Goal: Information Seeking & Learning: Learn about a topic

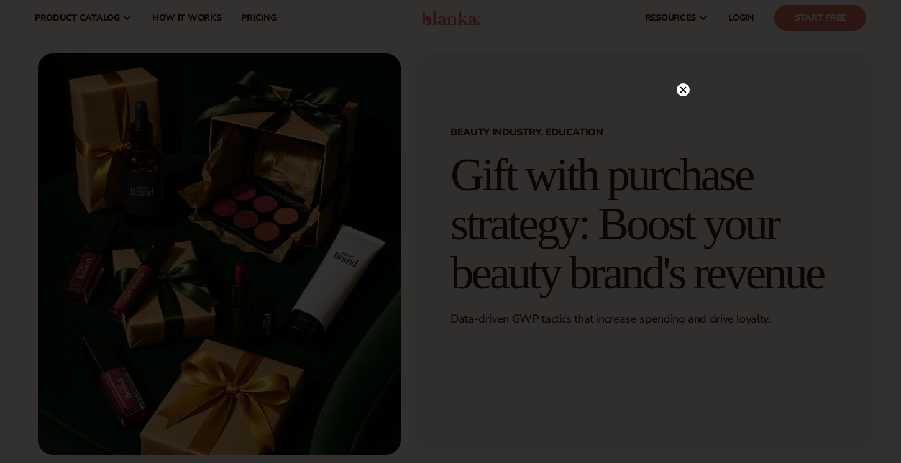
scroll to position [22, 0]
click at [674, 92] on icon at bounding box center [677, 90] width 6 height 6
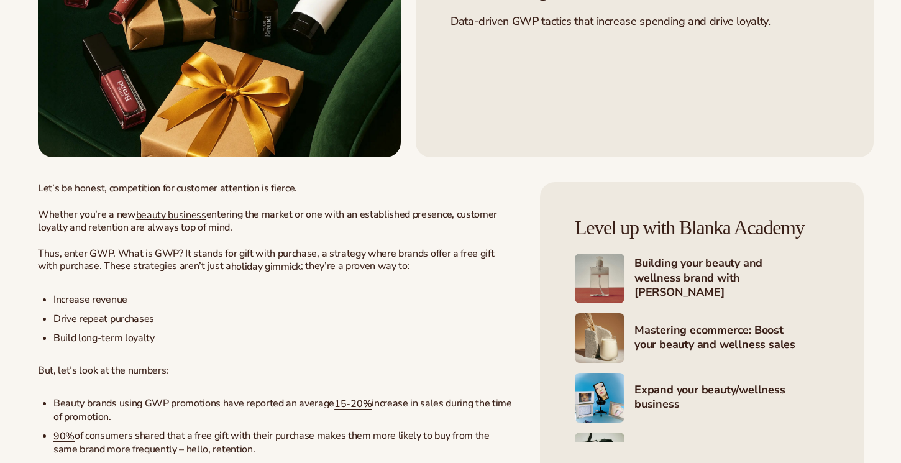
scroll to position [322, 0]
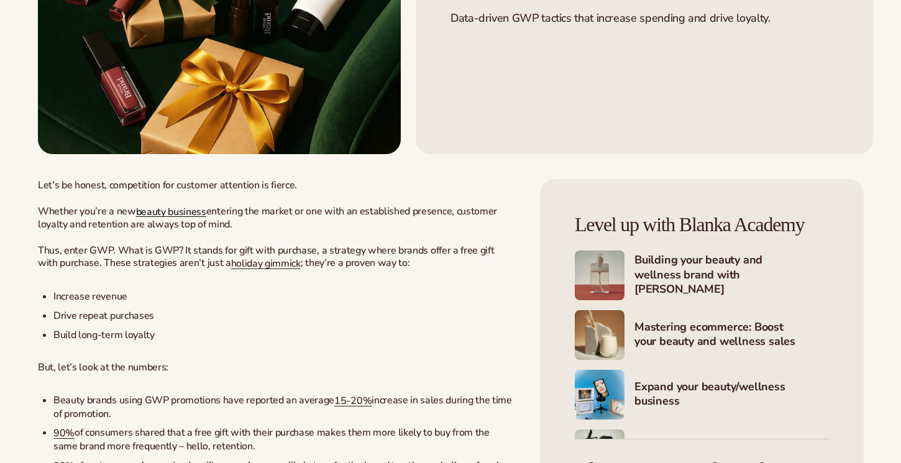
click at [186, 211] on span "beauty business" at bounding box center [171, 211] width 70 height 14
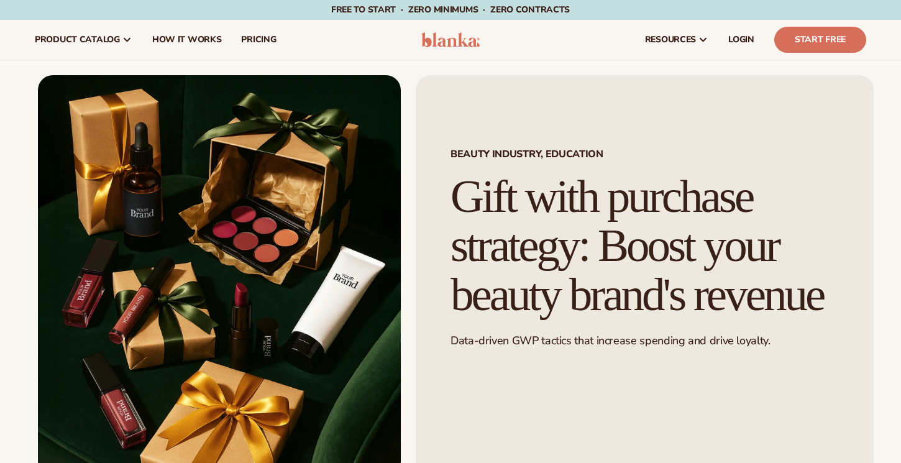
scroll to position [322, 0]
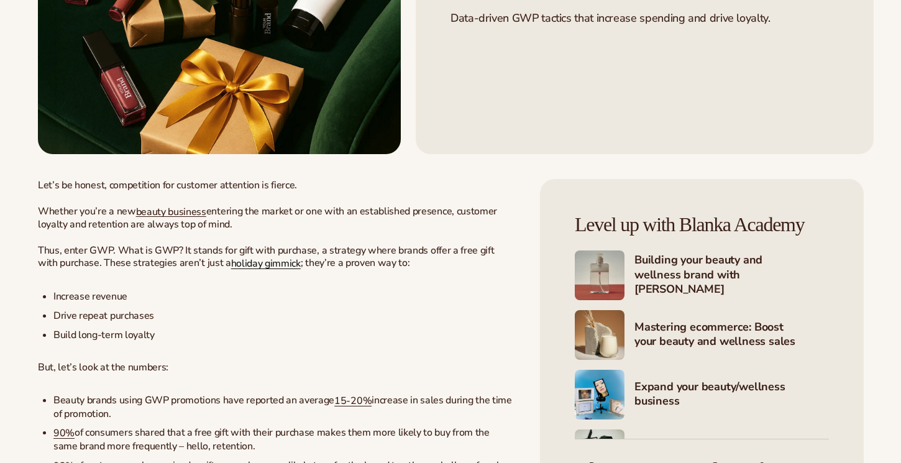
click at [249, 265] on span "holiday gimmick" at bounding box center [266, 264] width 70 height 14
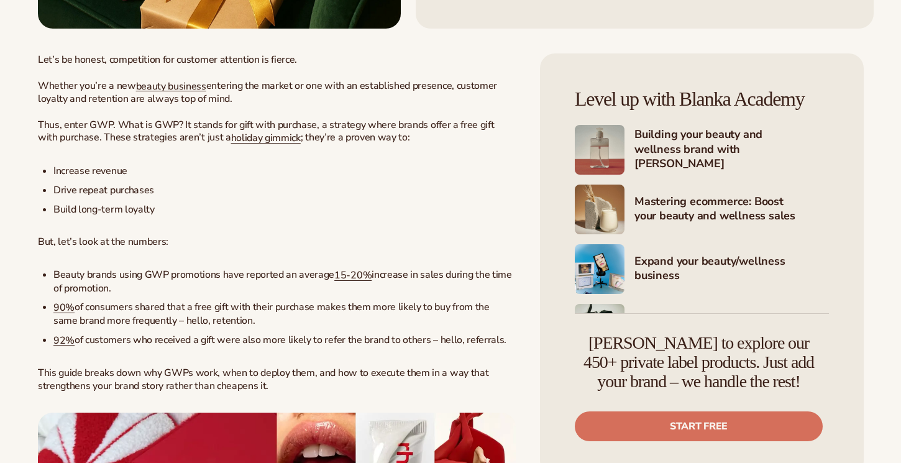
scroll to position [452, 0]
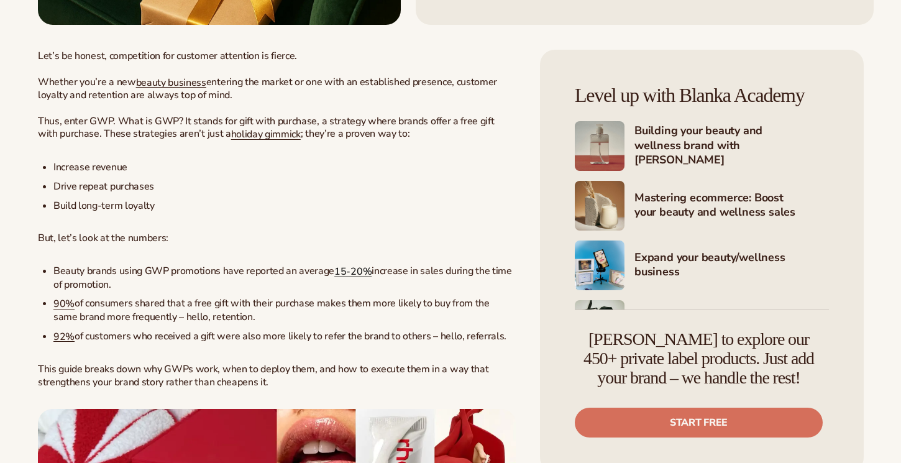
click at [347, 271] on span "15-20%" at bounding box center [352, 272] width 37 height 14
click at [57, 306] on span "90%" at bounding box center [63, 304] width 21 height 14
click at [58, 342] on span "92%" at bounding box center [63, 336] width 21 height 14
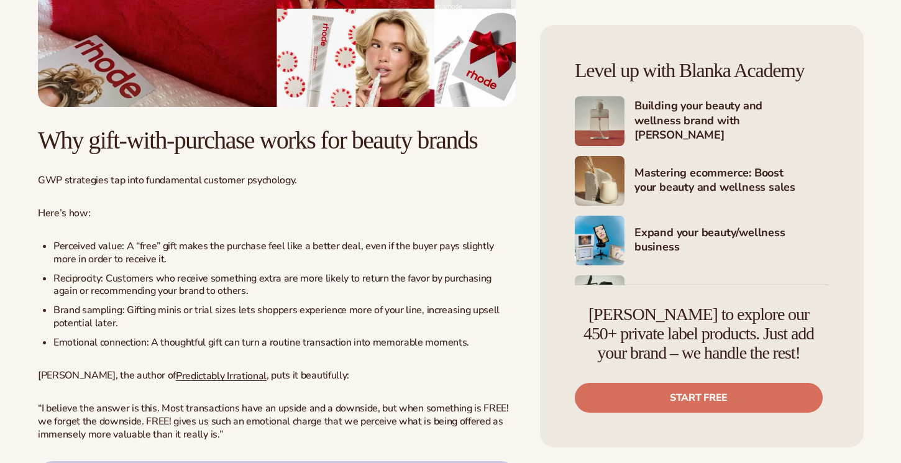
scroll to position [1056, 0]
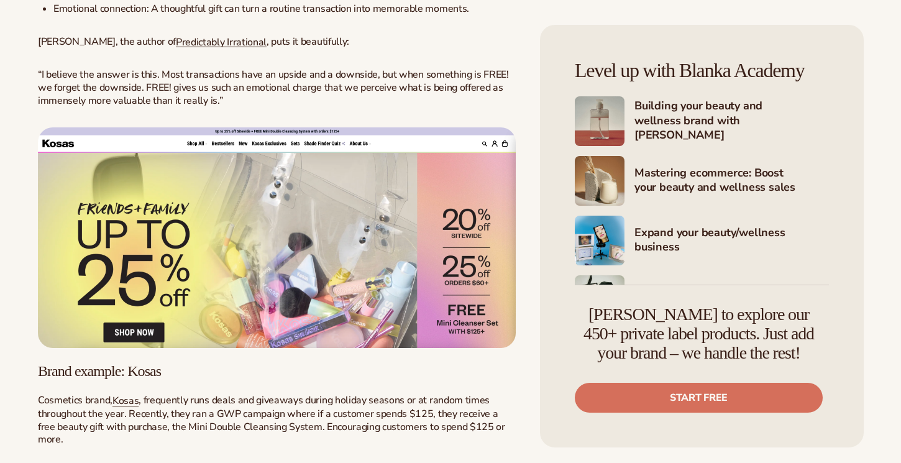
scroll to position [1386, 0]
click at [188, 48] on span "Predictably Irrational" at bounding box center [221, 41] width 91 height 14
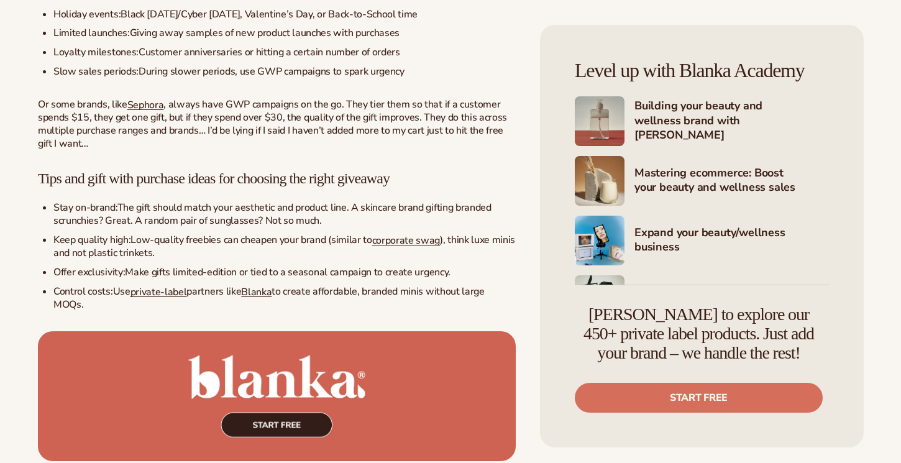
scroll to position [1973, 0]
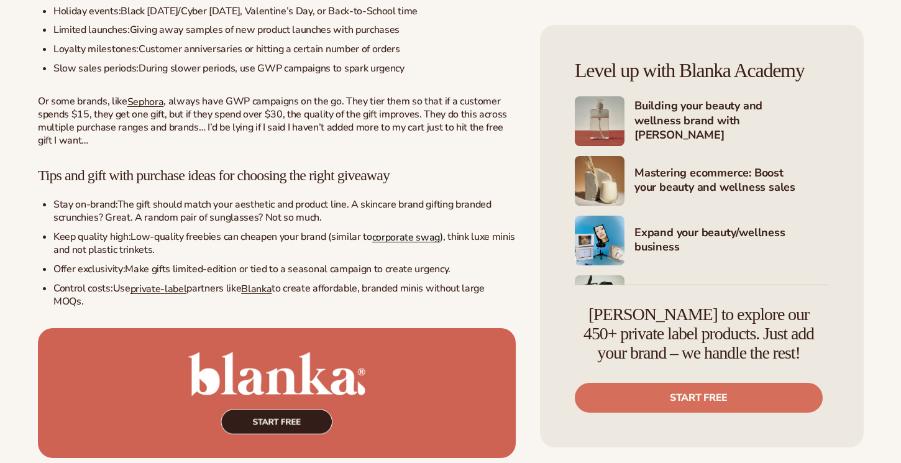
click at [406, 244] on span "corporate swag" at bounding box center [406, 237] width 68 height 14
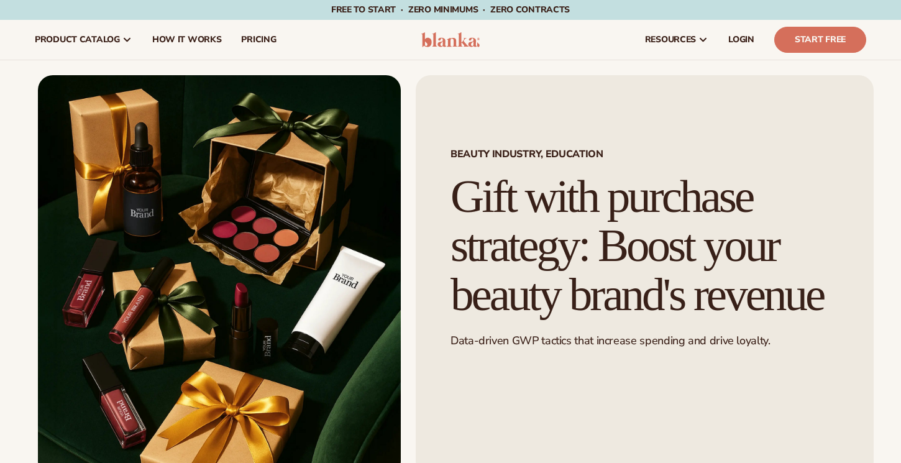
scroll to position [1973, 0]
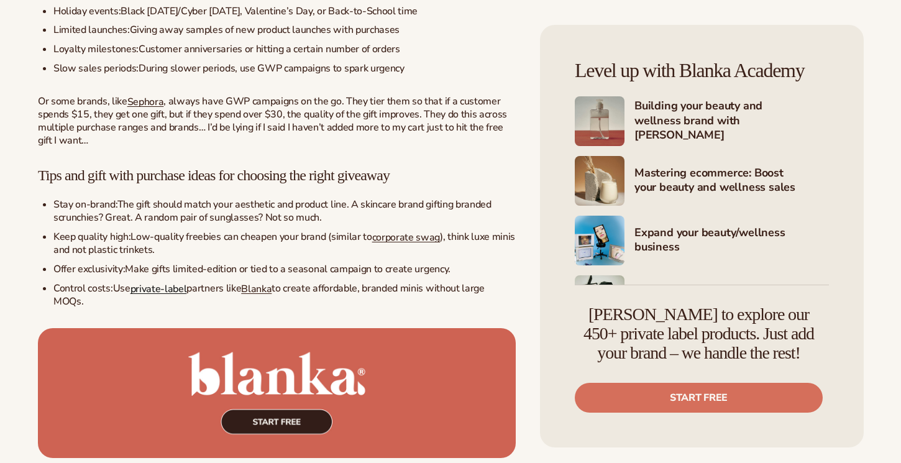
click at [155, 295] on span "private-label" at bounding box center [158, 288] width 57 height 14
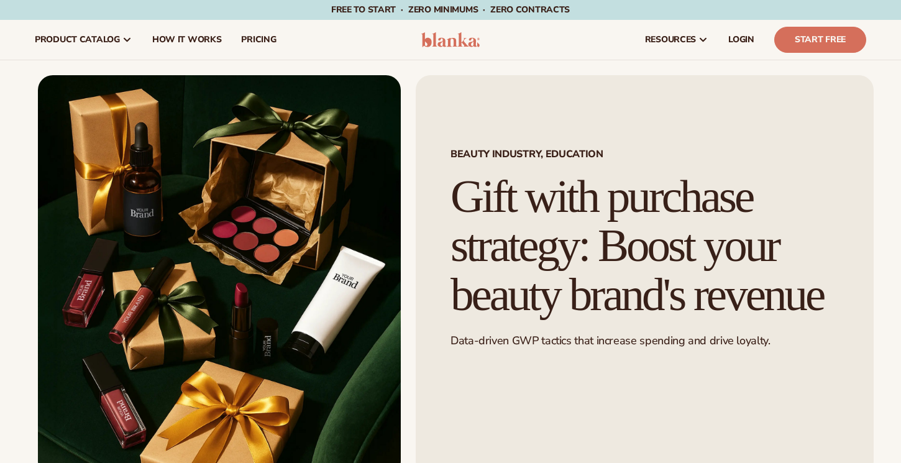
scroll to position [1973, 0]
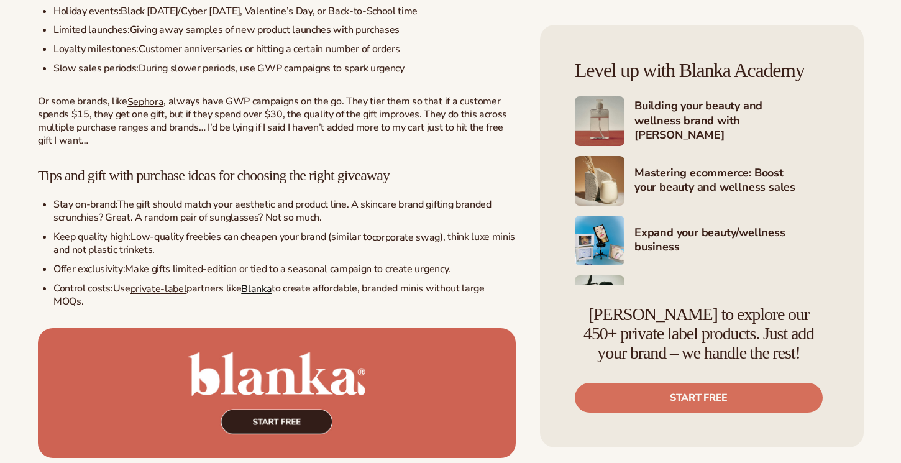
click at [262, 295] on span "Blanka" at bounding box center [256, 288] width 30 height 14
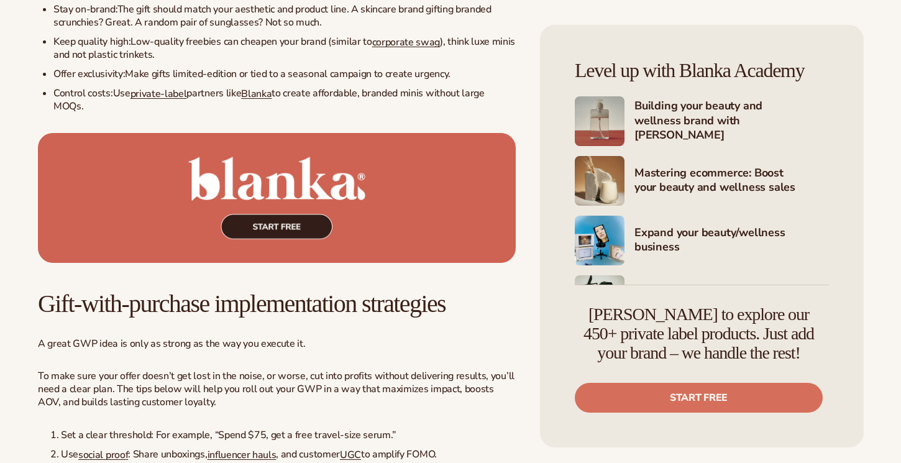
scroll to position [2188, 0]
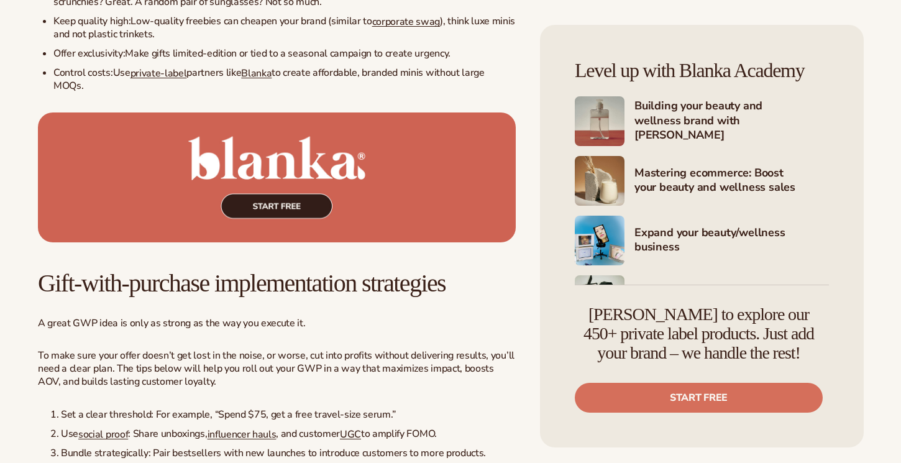
click at [303, 224] on img at bounding box center [277, 177] width 478 height 130
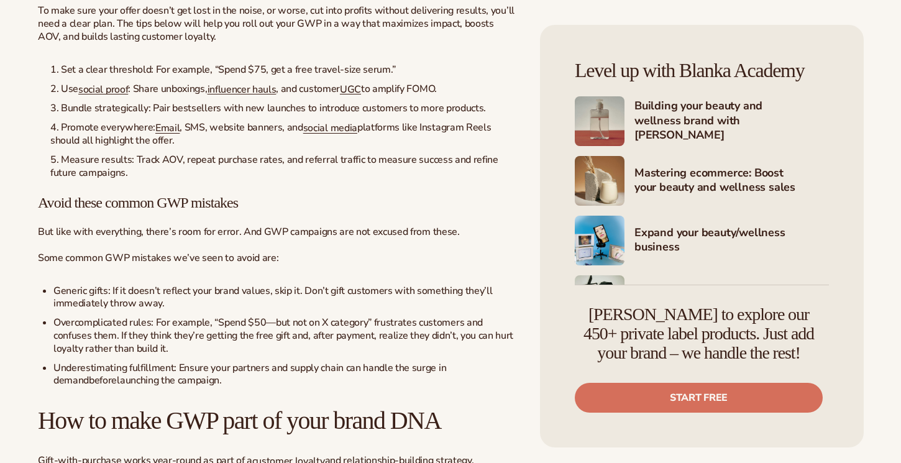
scroll to position [2534, 0]
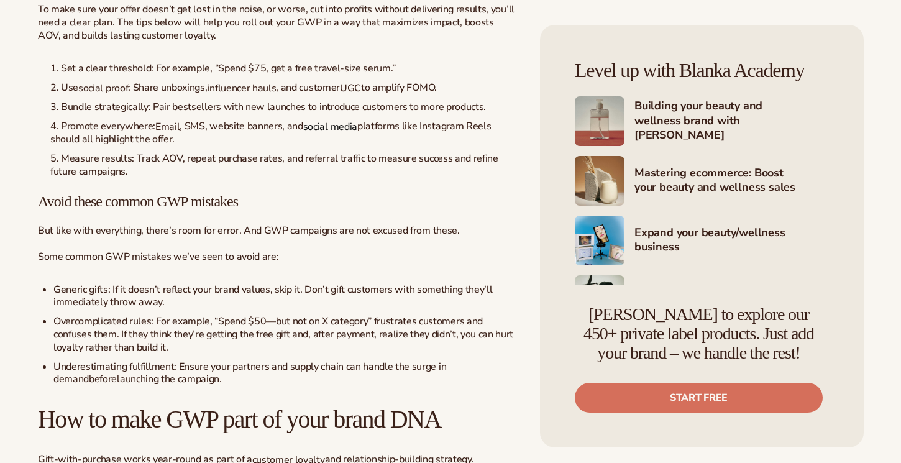
click at [334, 134] on span "social media" at bounding box center [330, 127] width 54 height 14
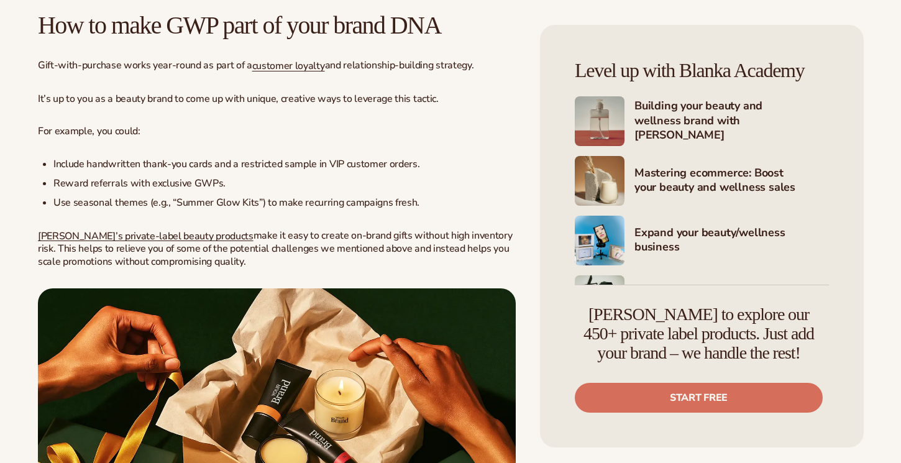
scroll to position [2929, 0]
click at [134, 242] on span "[PERSON_NAME]’s private-label beauty products" at bounding box center [146, 235] width 216 height 14
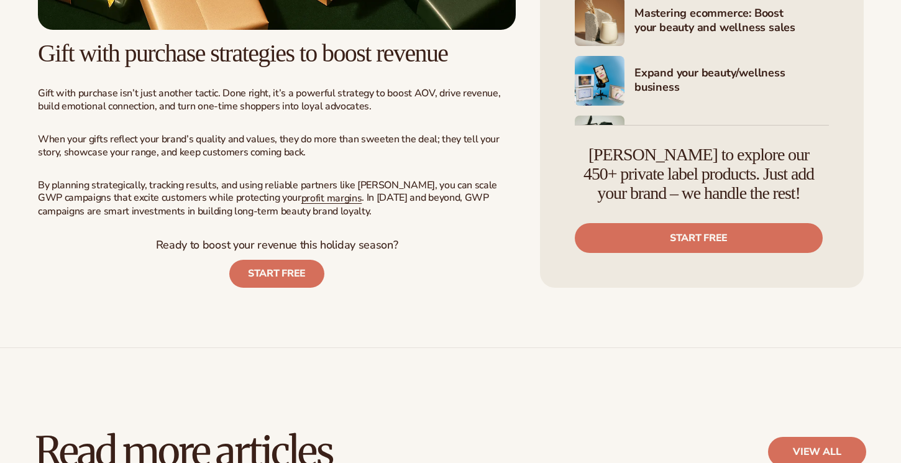
scroll to position [3507, 0]
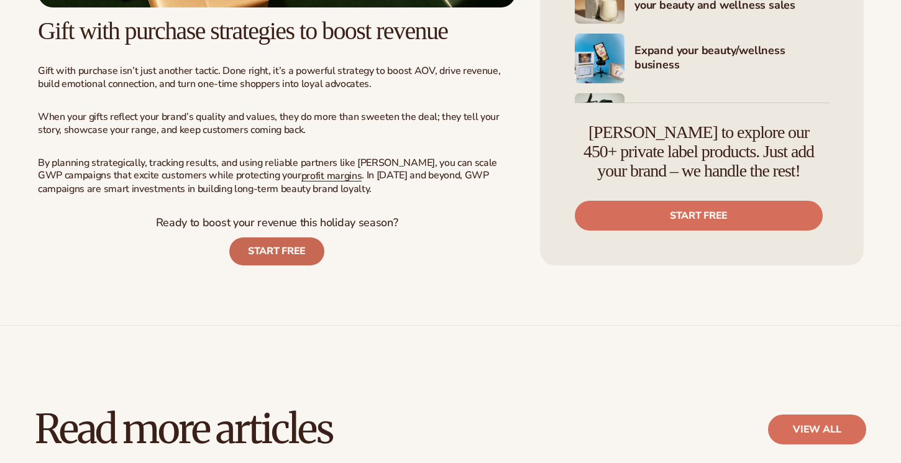
click at [270, 265] on link "START FREE" at bounding box center [276, 251] width 95 height 28
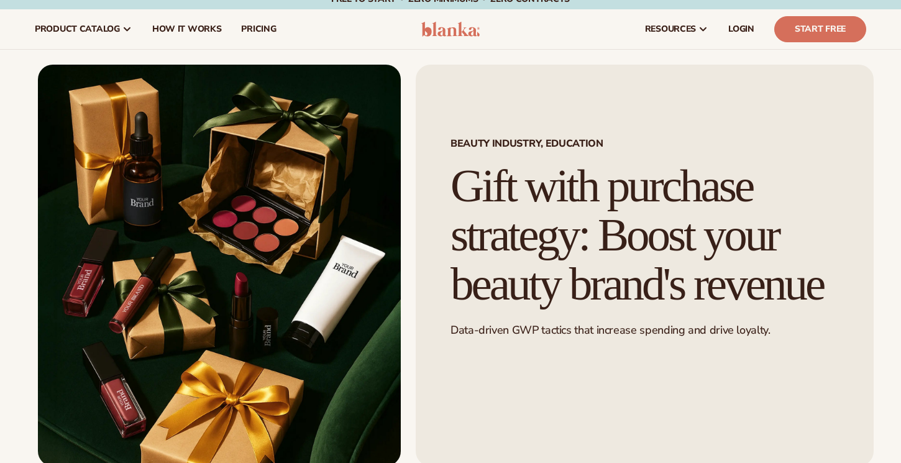
scroll to position [0, 0]
